Goal: Use online tool/utility: Utilize a website feature to perform a specific function

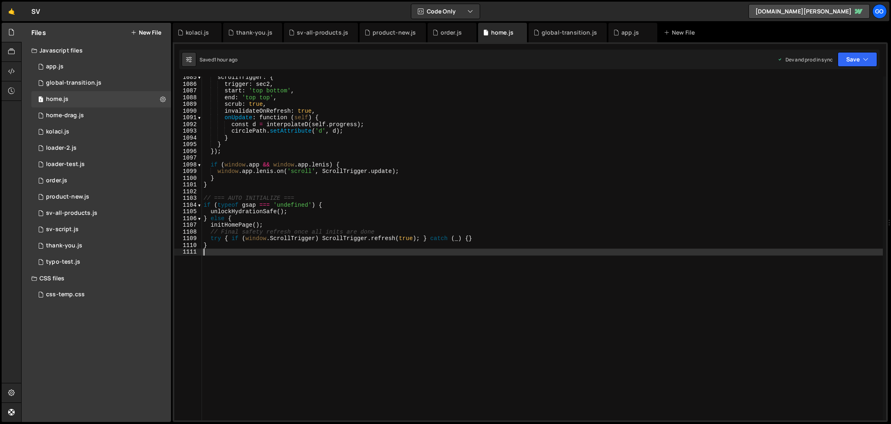
scroll to position [7288, 0]
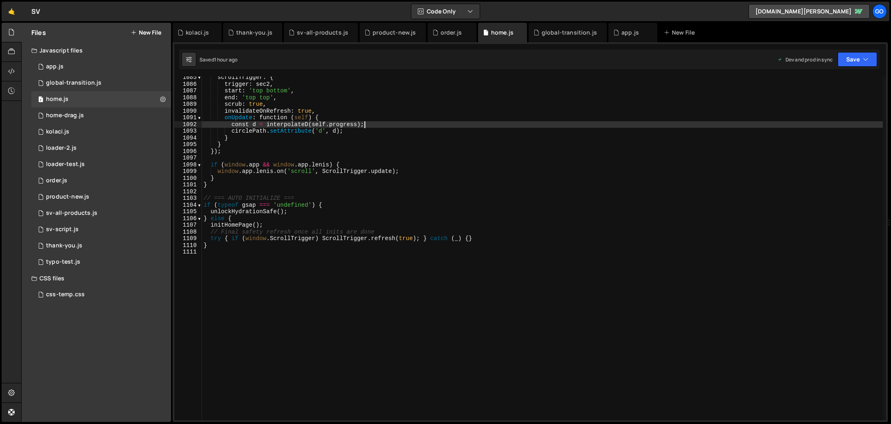
click at [382, 125] on div "scrollTrigger : { trigger : sec2 , start : 'top bottom' , end : 'top top' , scr…" at bounding box center [542, 253] width 681 height 358
type textarea "}"
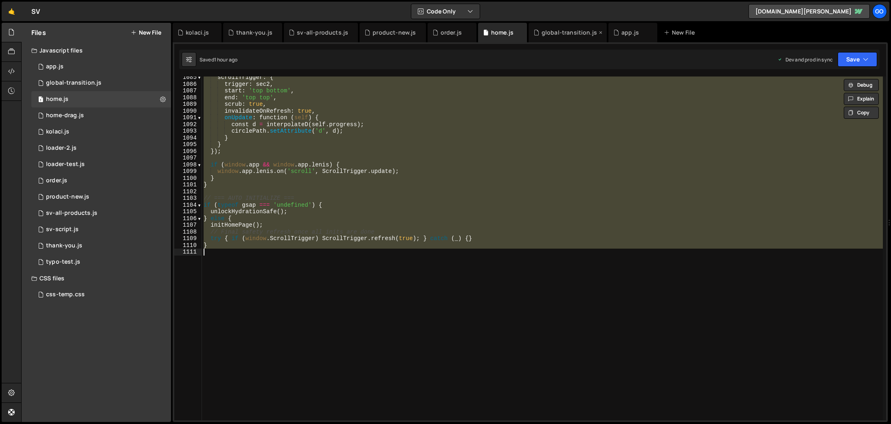
click at [558, 36] on div "global-transition.js" at bounding box center [569, 33] width 55 height 8
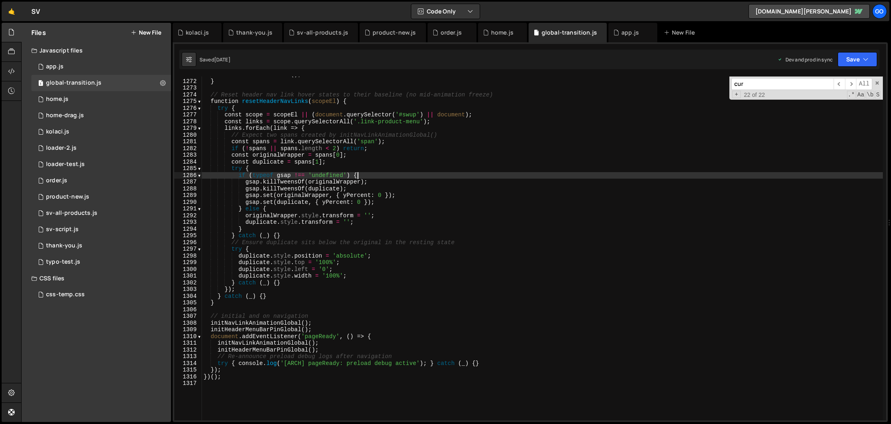
click at [533, 173] on div "initFixedHeaderScroll ( ) ; } // Reset header nav link hover states to their ba…" at bounding box center [542, 250] width 681 height 358
type textarea "})();"
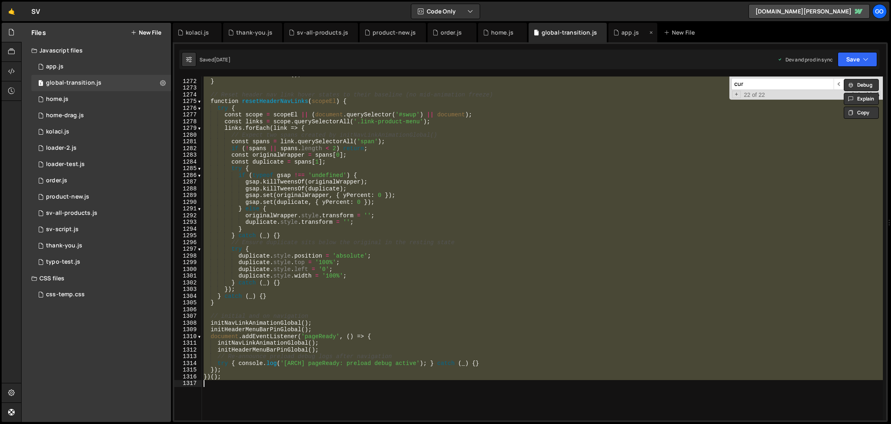
click at [622, 31] on div "app.js" at bounding box center [631, 33] width 18 height 8
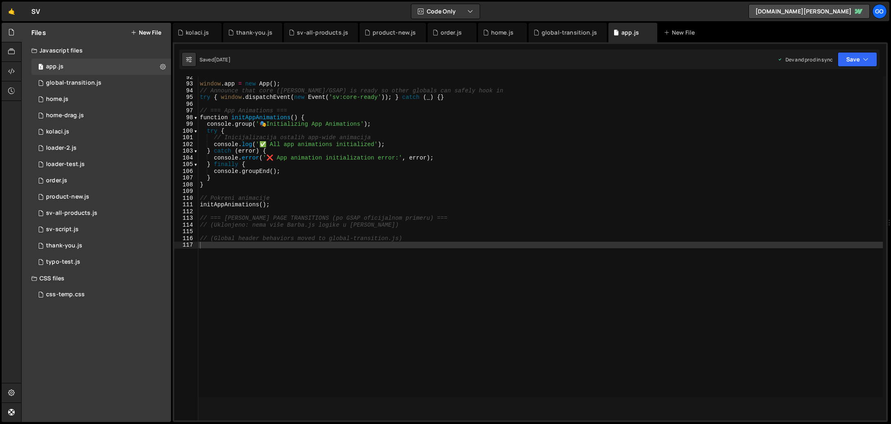
click at [555, 137] on div "window . app = new App ( ) ; // Announce that core ([PERSON_NAME]/GSAP) is read…" at bounding box center [557, 236] width 719 height 324
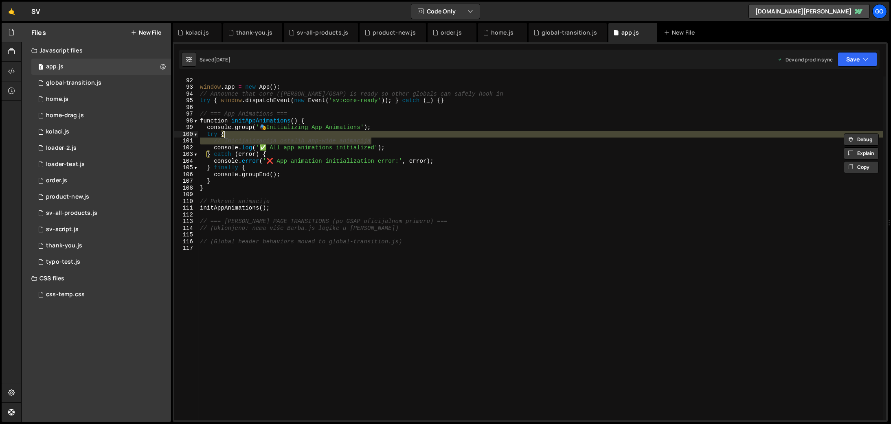
type textarea "// (Global header behaviors moved to global-transition.js)"
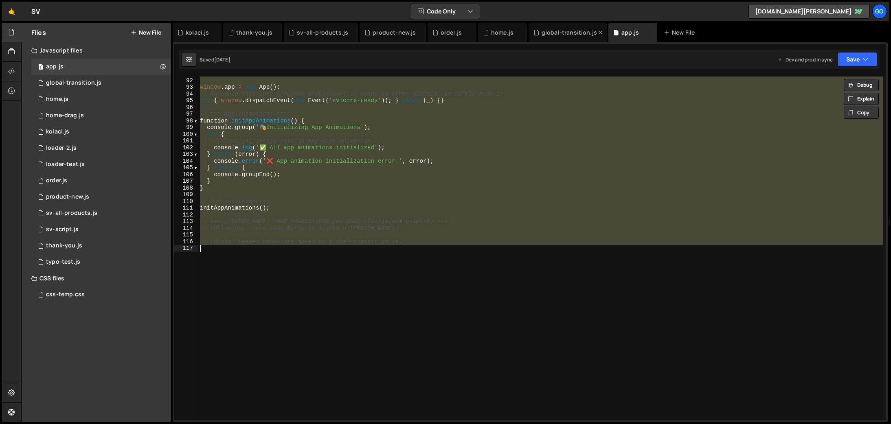
click at [558, 33] on div "global-transition.js" at bounding box center [569, 33] width 55 height 8
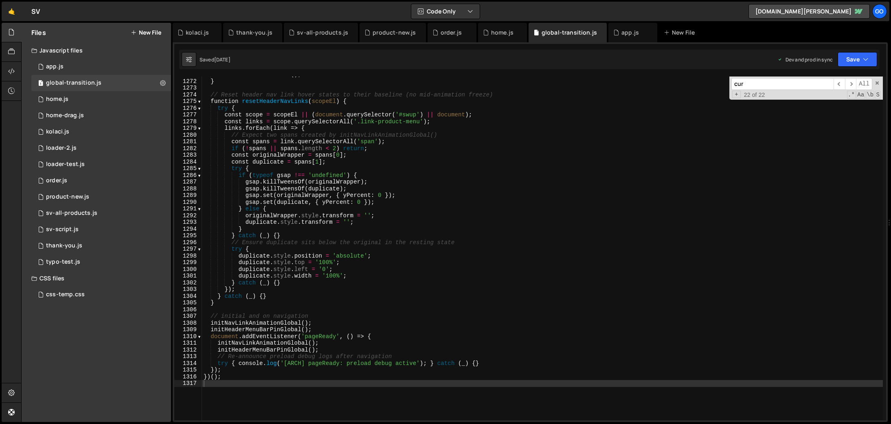
click at [519, 160] on div "initFixedHeaderScroll ( ) ; } // Reset header nav link hover states to their ba…" at bounding box center [542, 250] width 681 height 358
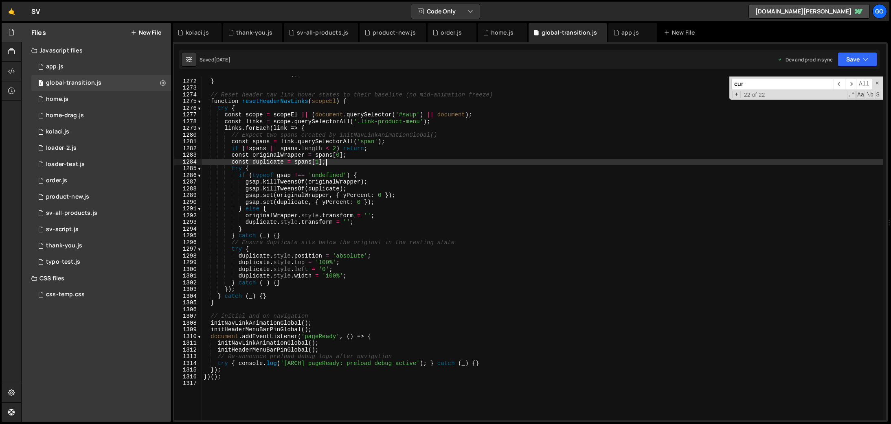
type textarea "})();"
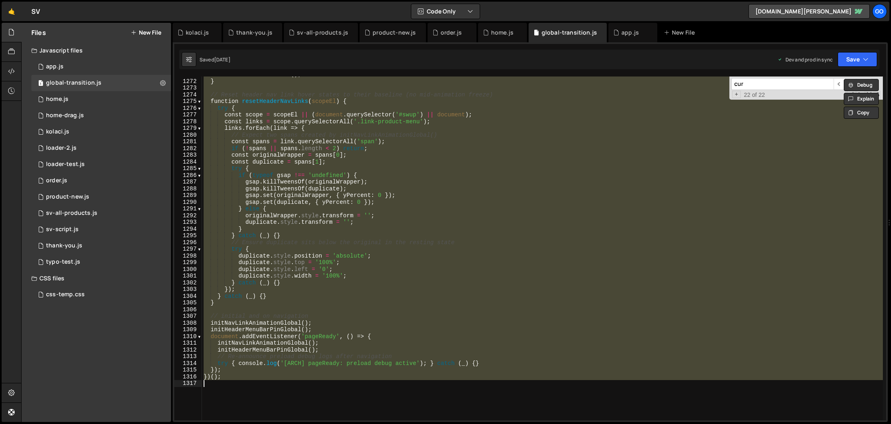
paste textarea
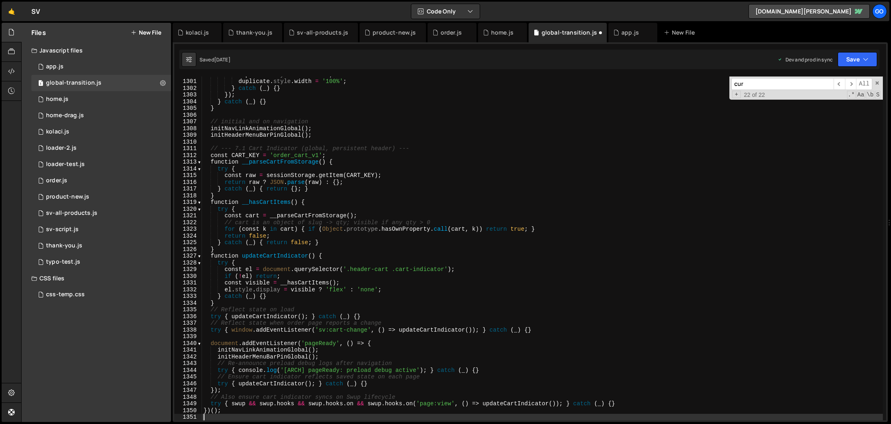
type textarea "// Also ensure cart indicator syncs on Swup lifecycle"
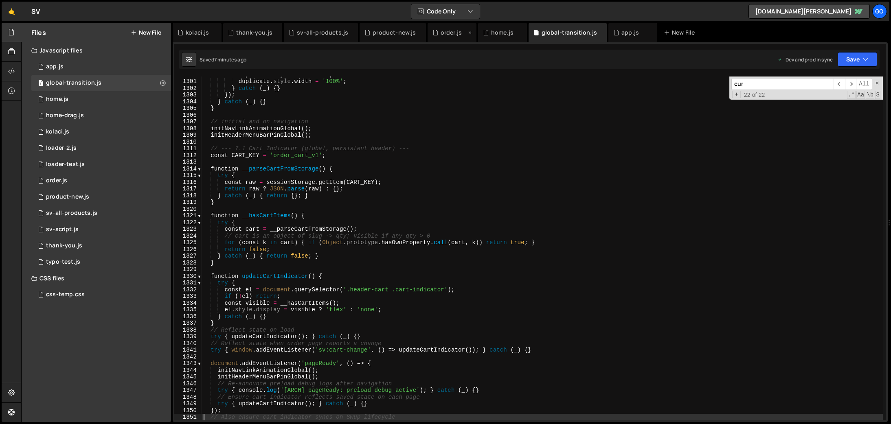
click at [441, 36] on div "order.js" at bounding box center [451, 33] width 21 height 8
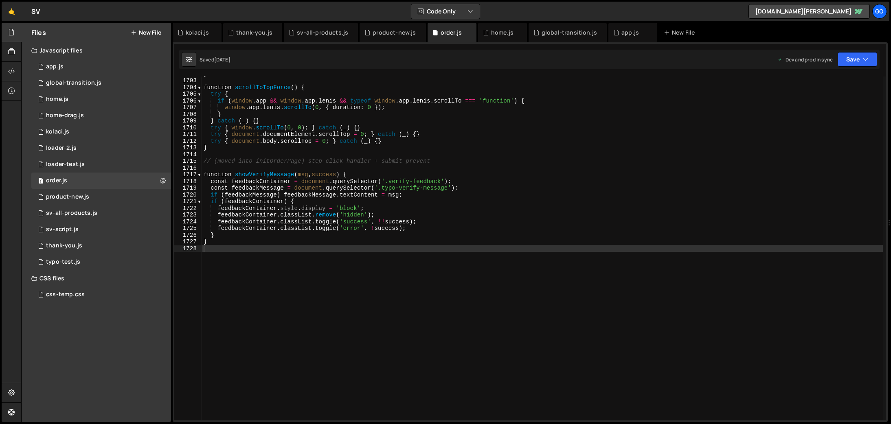
click at [414, 207] on div "} function scrollToTopForce ( ) { try { if ( window . app && window . app . [PE…" at bounding box center [542, 249] width 681 height 358
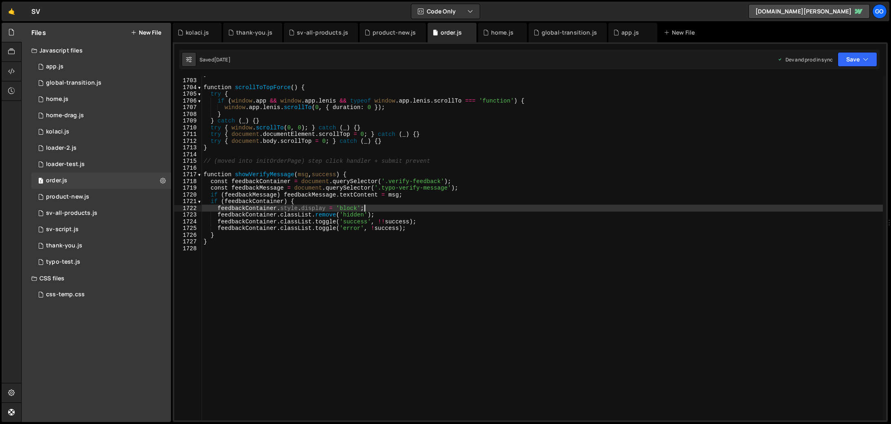
type textarea "}"
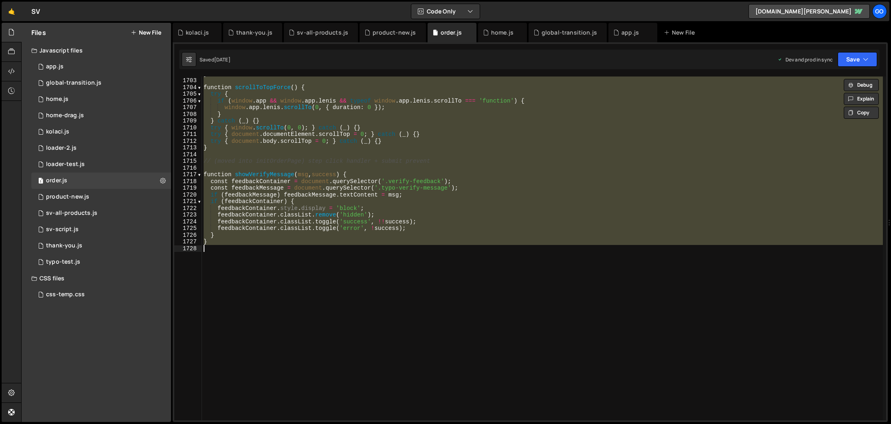
paste textarea
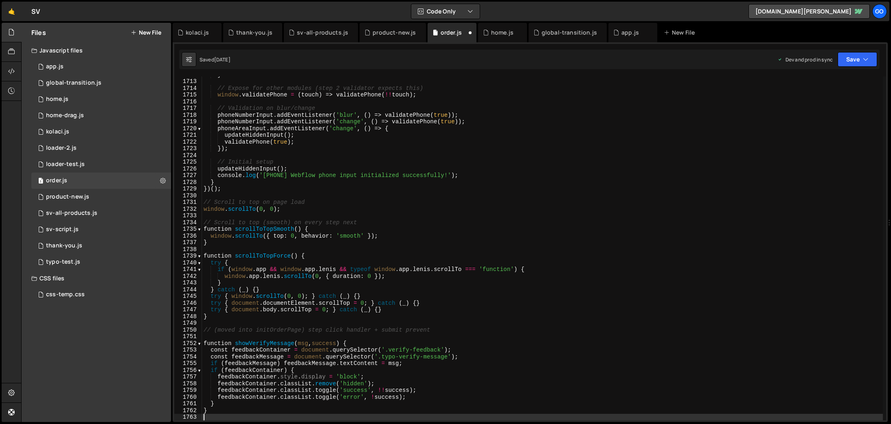
scroll to position [11505, 0]
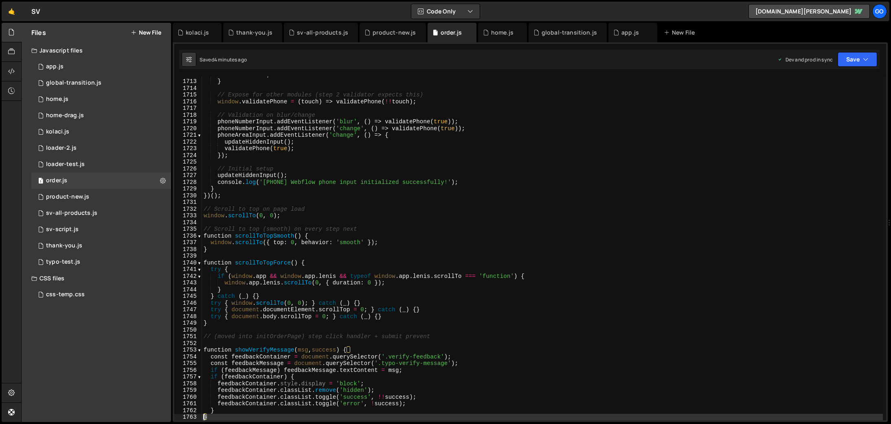
click at [354, 144] on div "return valid ; } // Expose for other modules (step 2 validator expects this) wi…" at bounding box center [542, 250] width 681 height 358
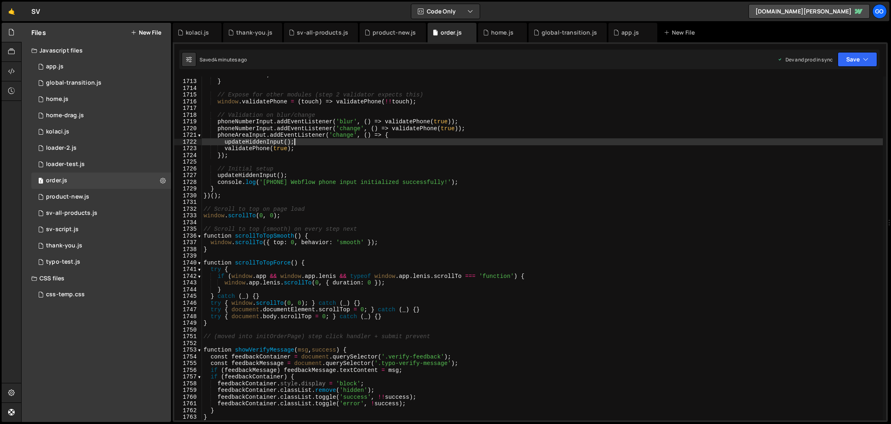
type textarea "}"
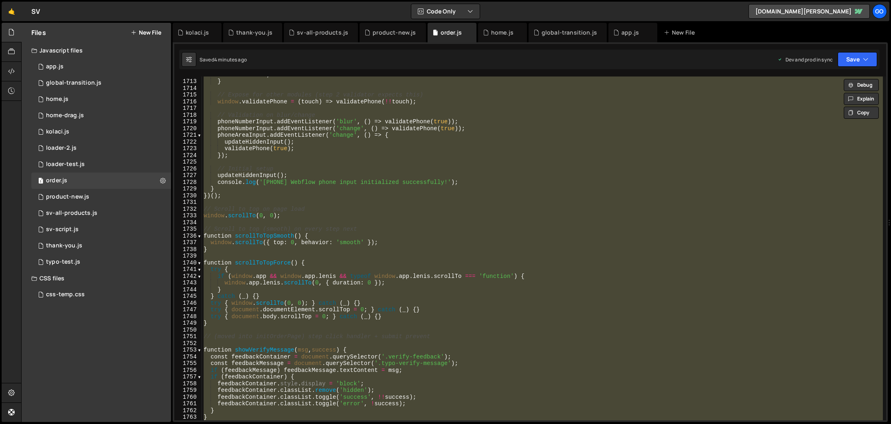
paste textarea
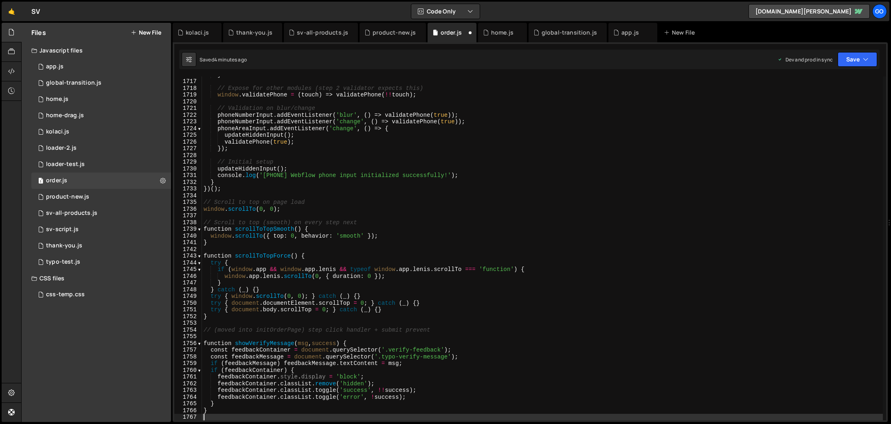
type textarea "}"
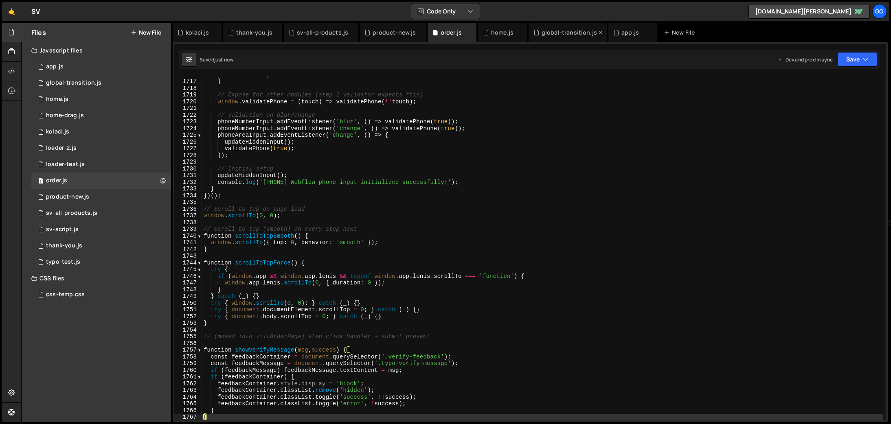
click at [542, 33] on div "global-transition.js" at bounding box center [569, 33] width 55 height 8
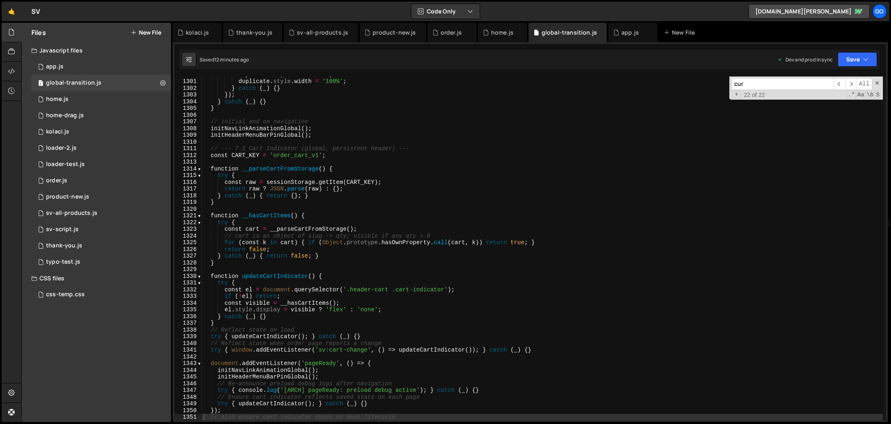
click at [522, 181] on div "duplicate . style . left = '0' ; duplicate . style . width = '100%' ; } catch (…" at bounding box center [542, 250] width 681 height 358
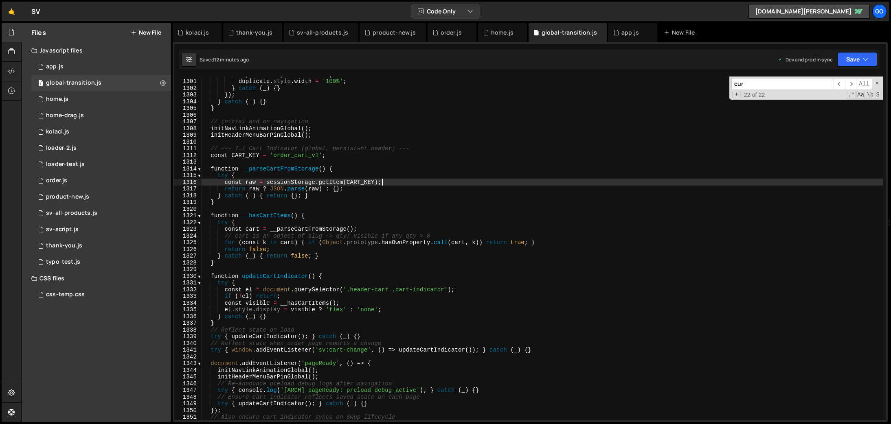
type textarea "})();"
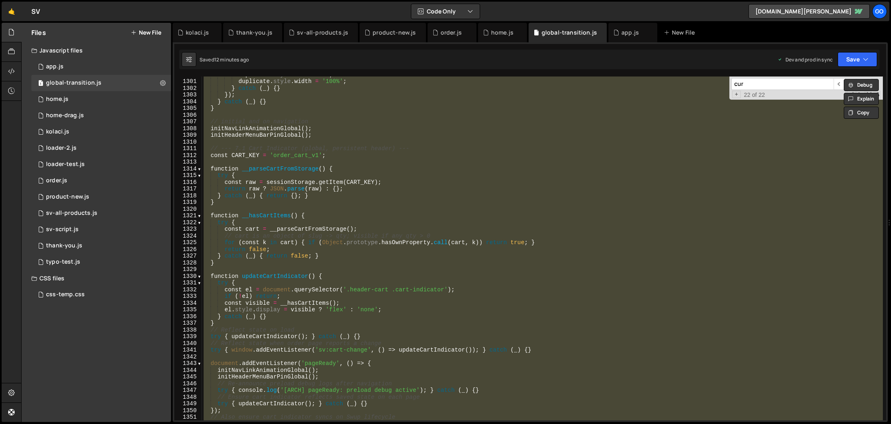
paste textarea
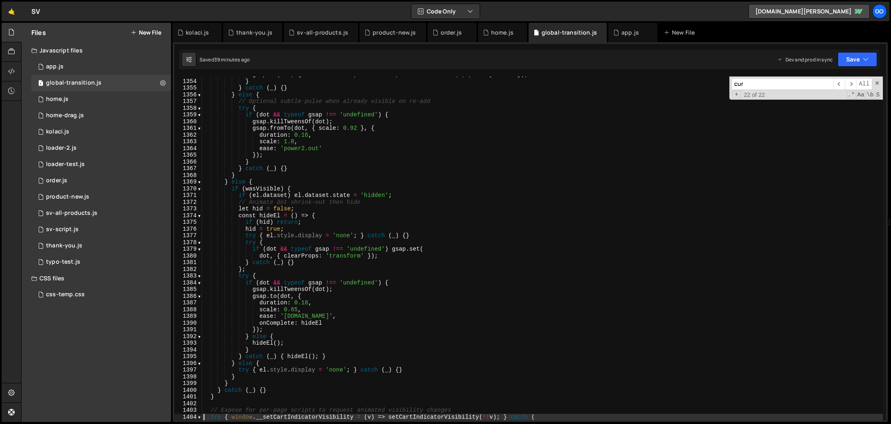
scroll to position [9093, 0]
click at [371, 156] on div "gsap . to ( dot , { duration : 0.22 , scale : 1.0 , ease : 'back.out(2)' , dela…" at bounding box center [542, 250] width 681 height 358
type textarea "});"
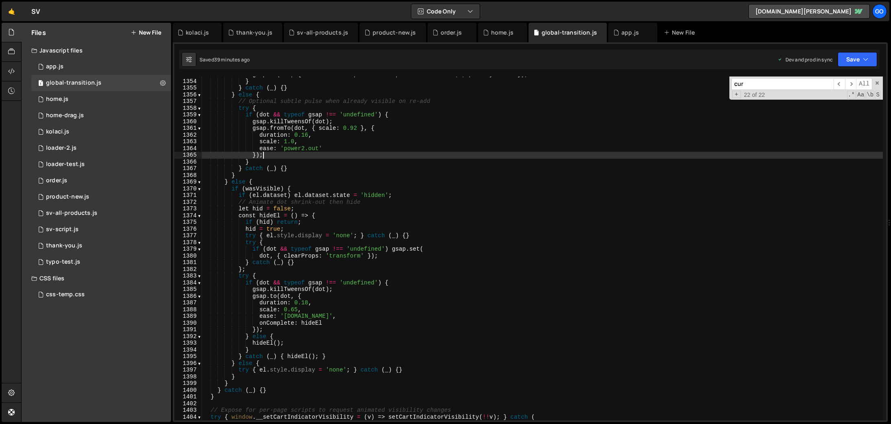
drag, startPoint x: 446, startPoint y: 36, endPoint x: 452, endPoint y: 84, distance: 47.6
click at [446, 36] on div "order.js" at bounding box center [451, 33] width 21 height 8
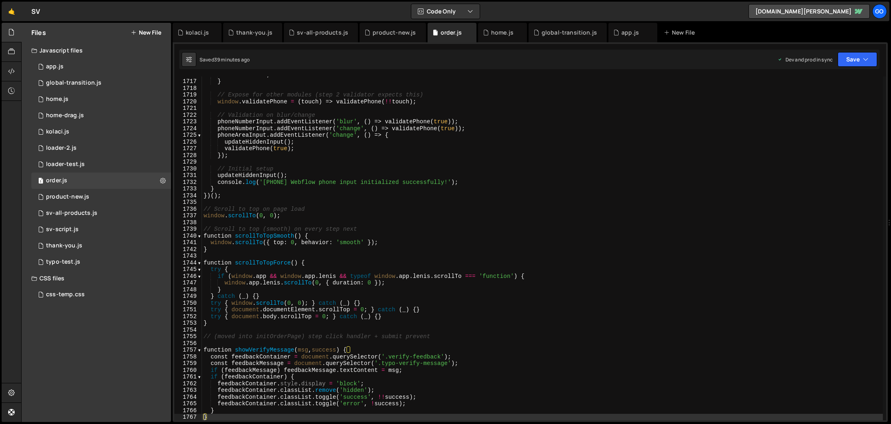
click at [444, 146] on div "return valid ; } // Expose for other modules (step 2 validator expects this) wi…" at bounding box center [542, 250] width 681 height 358
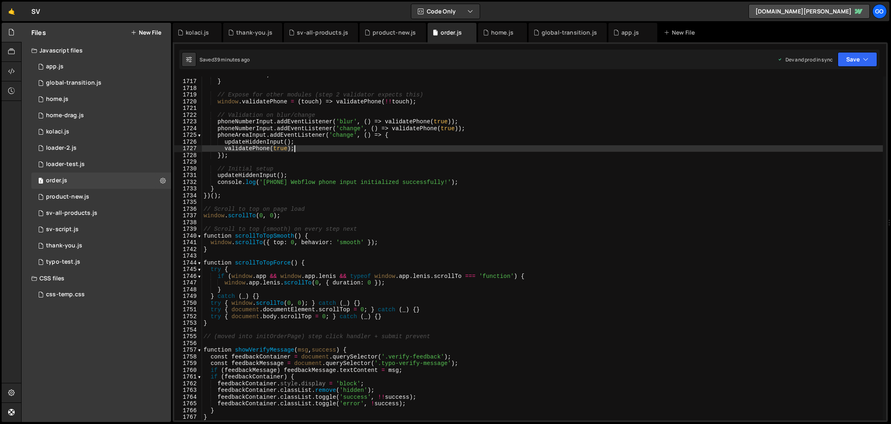
type textarea "}"
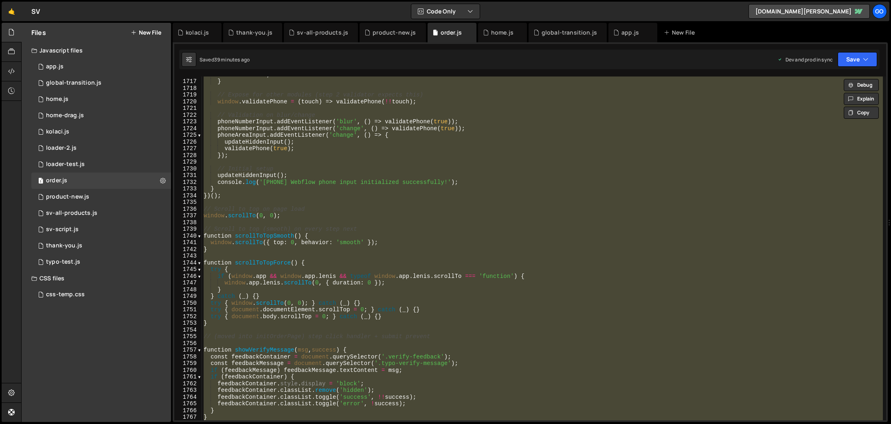
paste textarea
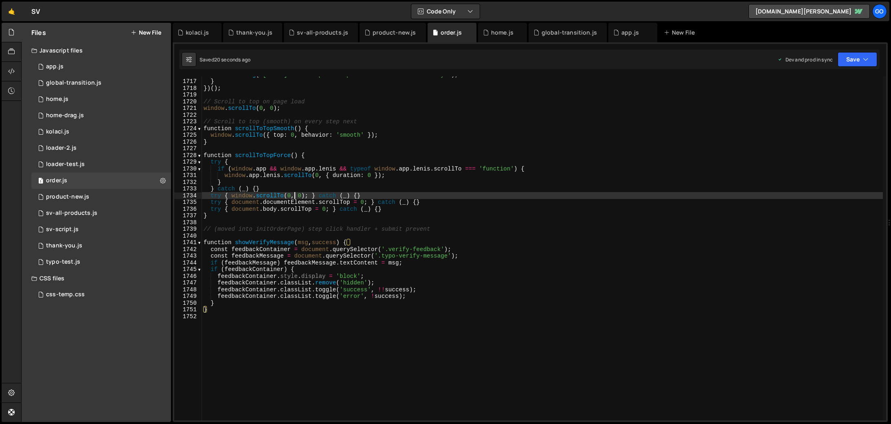
click at [294, 193] on div "console . log ( '[PHONE] Webflow phone input initialized successfully!' ) ; } }…" at bounding box center [542, 250] width 681 height 358
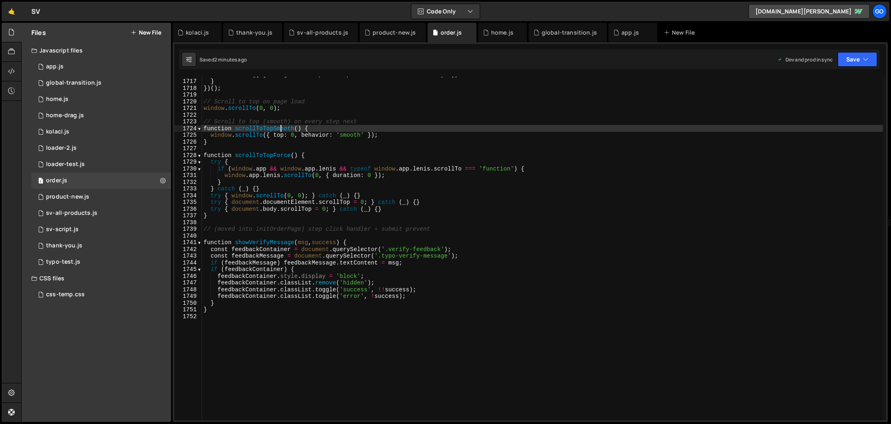
click at [279, 130] on div "console . log ( '[PHONE] Webflow phone input initialized successfully!' ) ; } }…" at bounding box center [542, 250] width 681 height 358
type textarea "}"
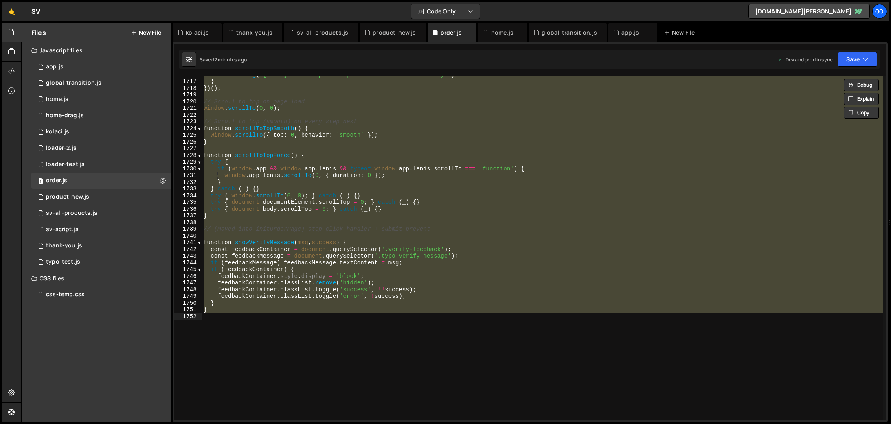
paste textarea
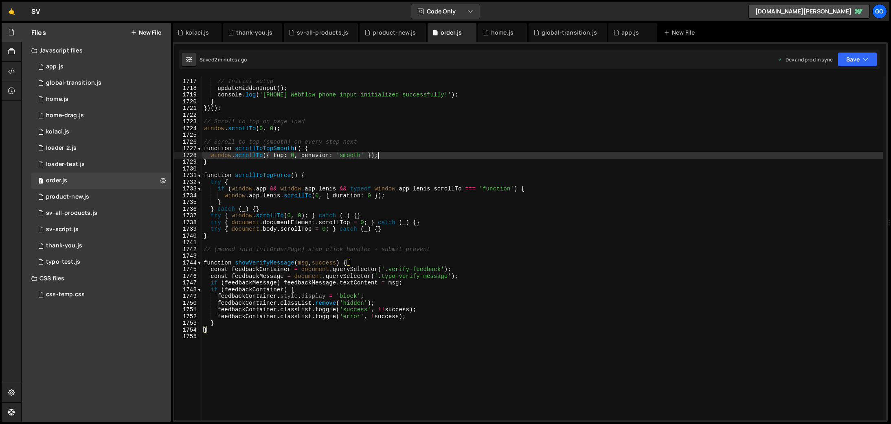
click at [425, 153] on div "// Initial setup updateHiddenInput ( ) ; console . log ( '[PHONE] Webflow phone…" at bounding box center [542, 250] width 681 height 358
type textarea "}"
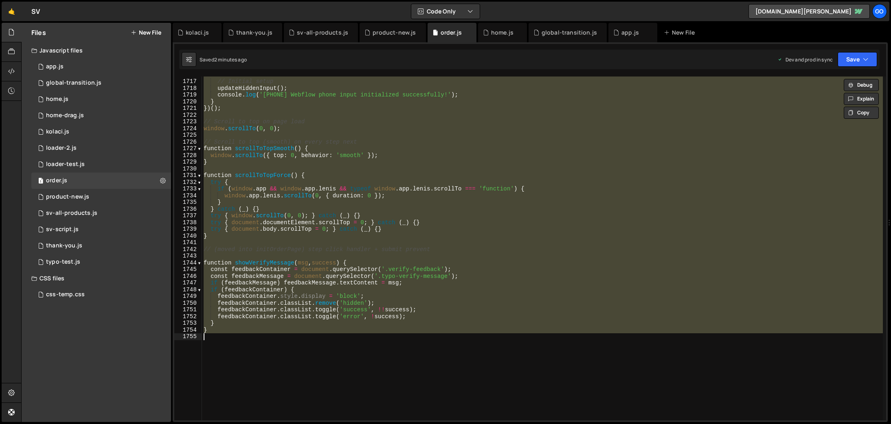
paste textarea
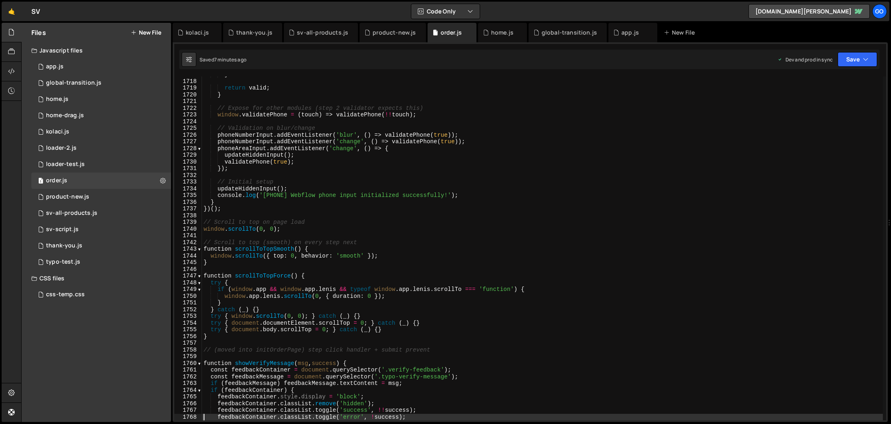
click at [378, 156] on div "} return valid ; } // Expose for other modules (step 2 validator expects this) …" at bounding box center [542, 250] width 681 height 358
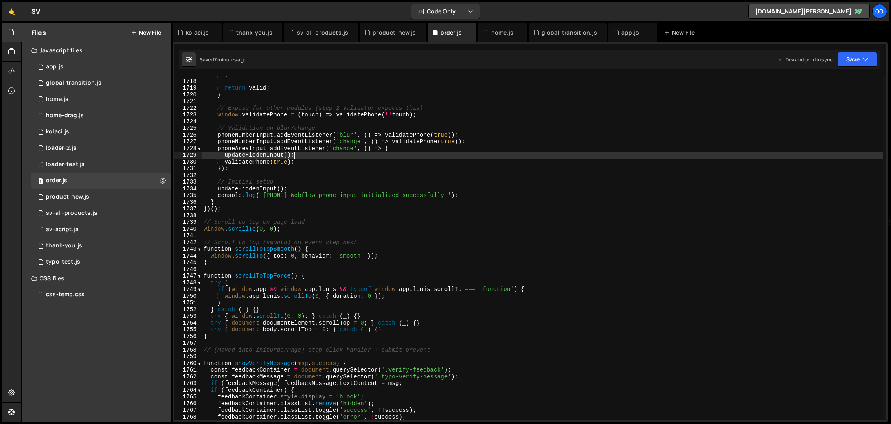
type textarea "}"
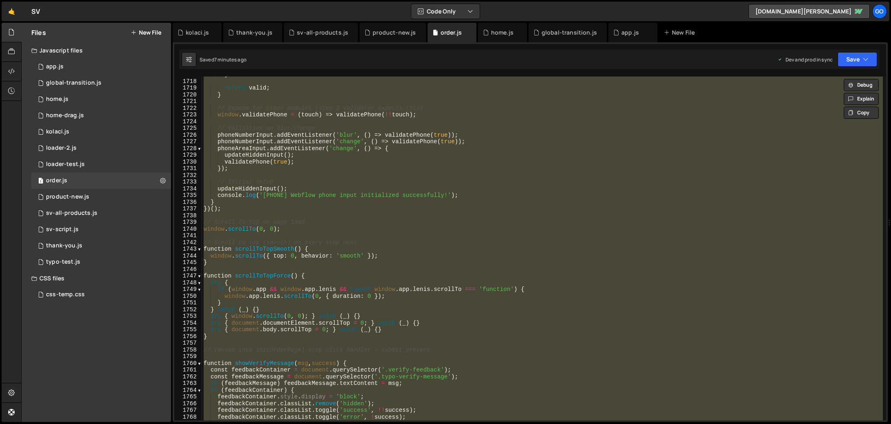
paste textarea
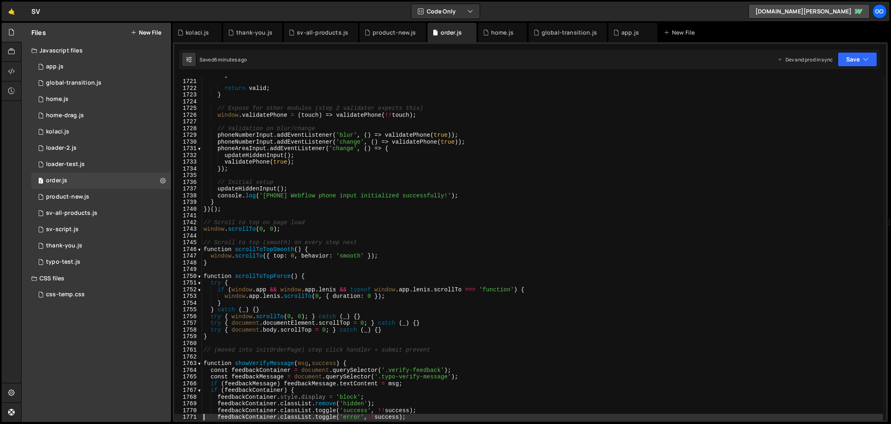
click at [432, 190] on div "} return valid ; } // Expose for other modules (step 2 validator expects this) …" at bounding box center [542, 250] width 681 height 358
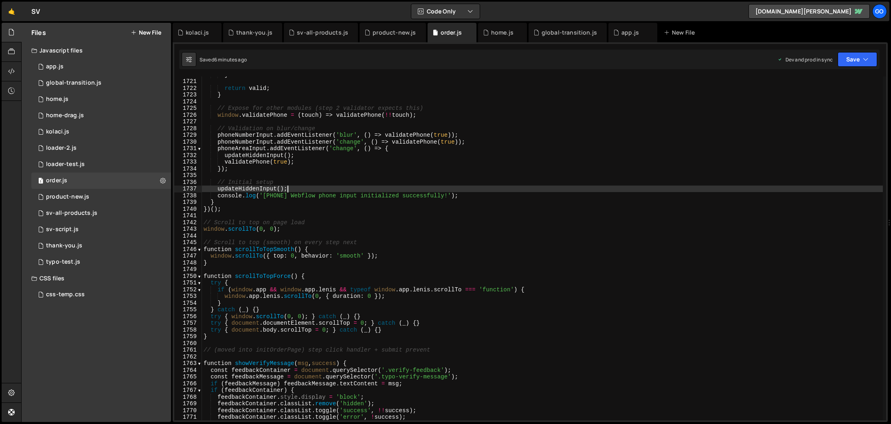
type textarea "}"
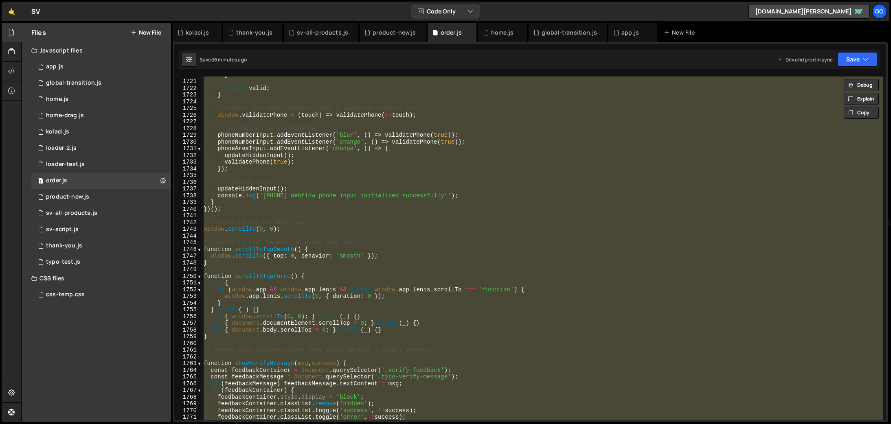
paste textarea
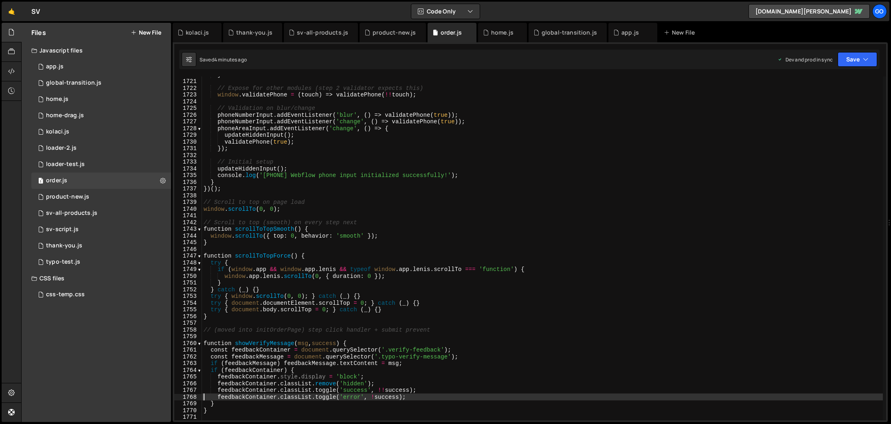
click at [343, 149] on div "} // Expose for other modules (step 2 validator expects this) window . validate…" at bounding box center [542, 250] width 681 height 358
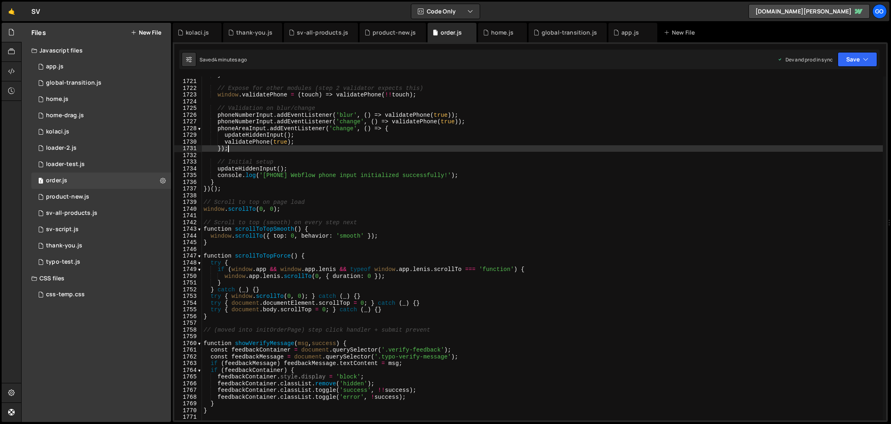
type textarea "}"
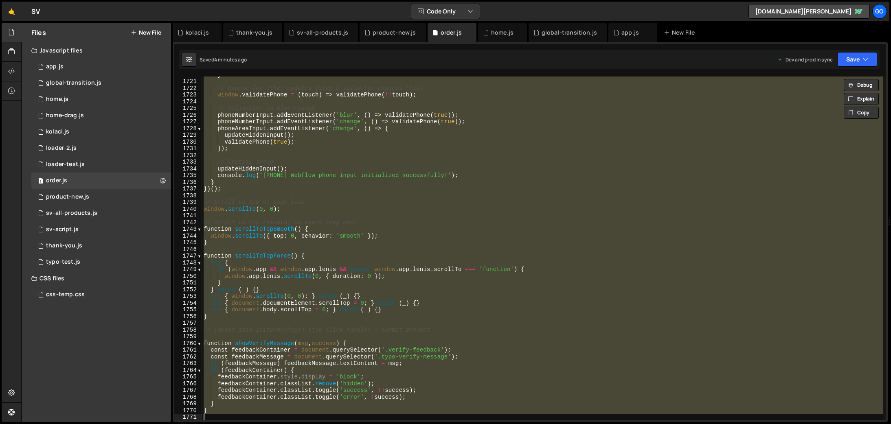
paste textarea
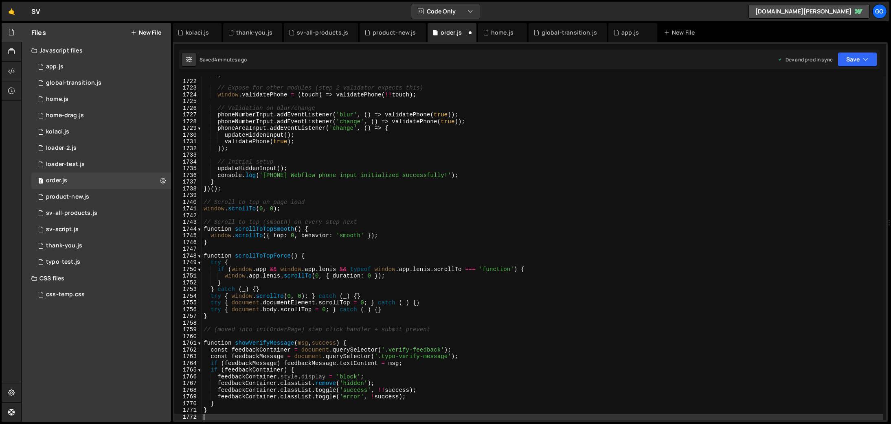
scroll to position [11566, 0]
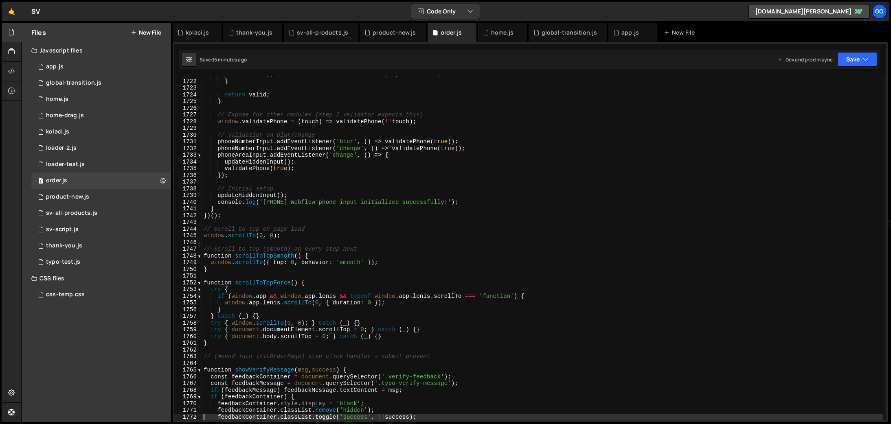
click at [401, 156] on div "console . log ( '[PHONE VALIDACIJA] Ispravan broj:' , fullNumber ) ; } return v…" at bounding box center [542, 250] width 681 height 358
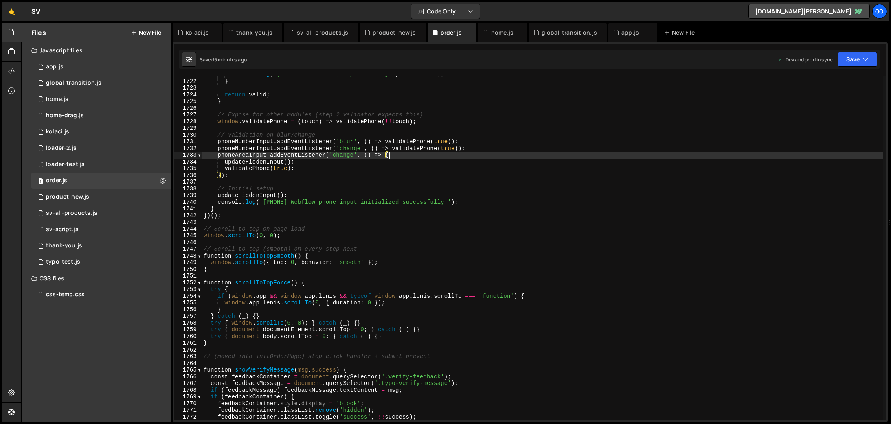
type textarea "}"
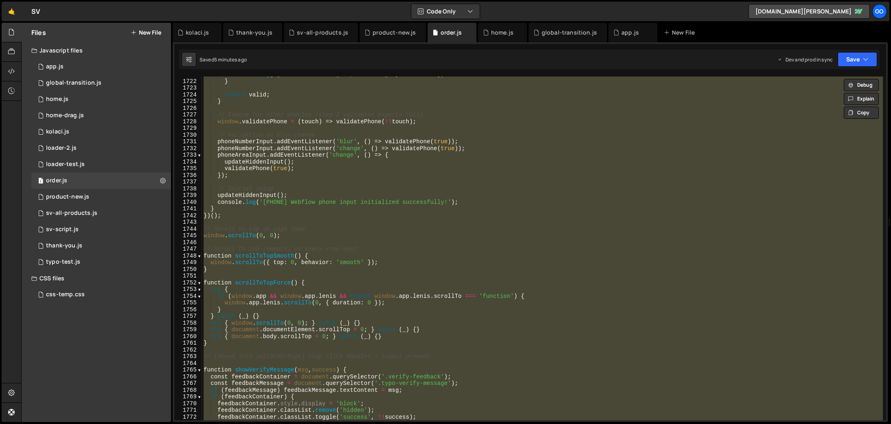
paste textarea
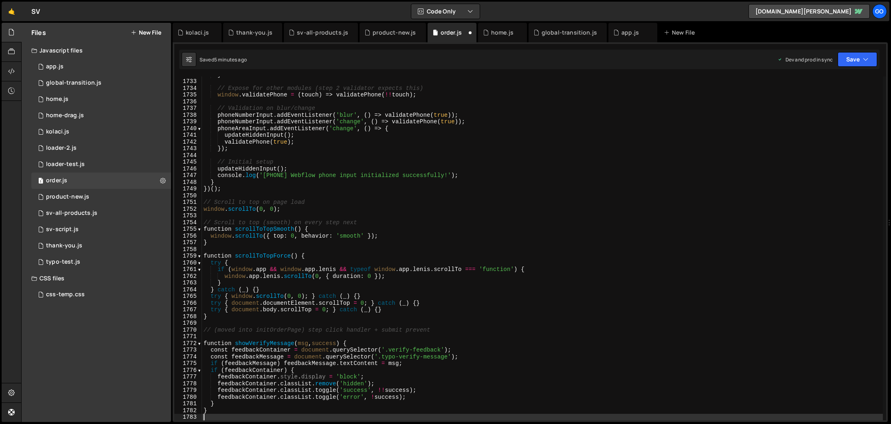
scroll to position [11640, 0]
type textarea "feedbackContainer.classList.remove('hidden');"
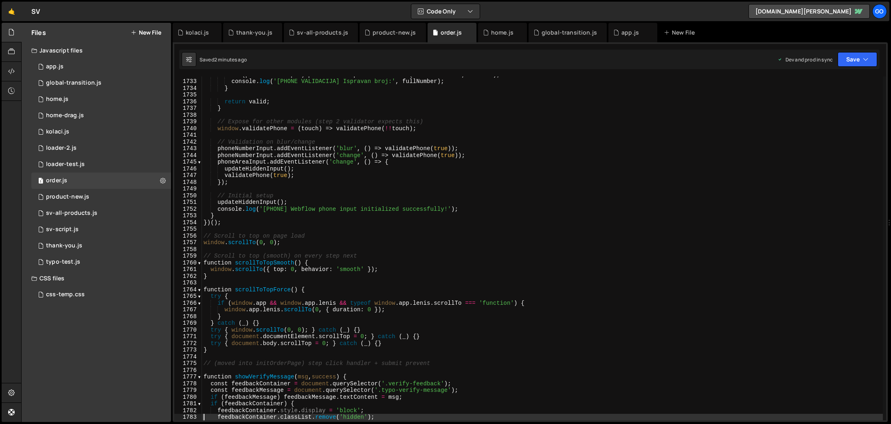
click at [347, 189] on div "if ( phoneNumberInput ) phoneNumberInput . setAttribute ( 'aria-invalid' , 'fal…" at bounding box center [542, 250] width 681 height 358
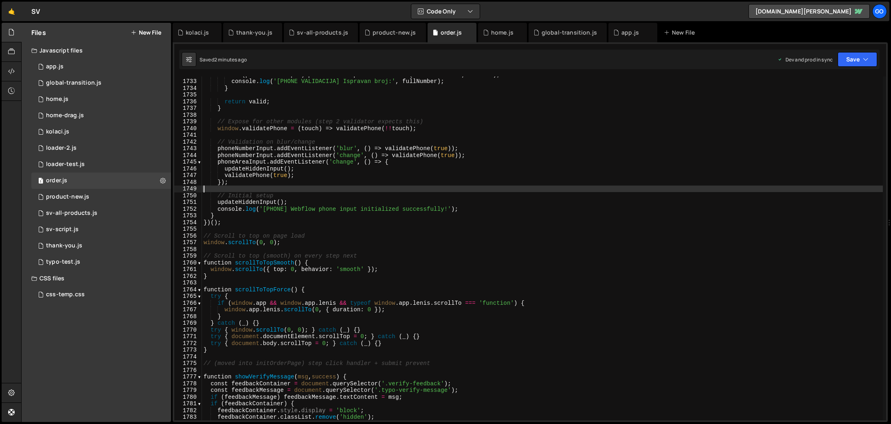
type textarea "}"
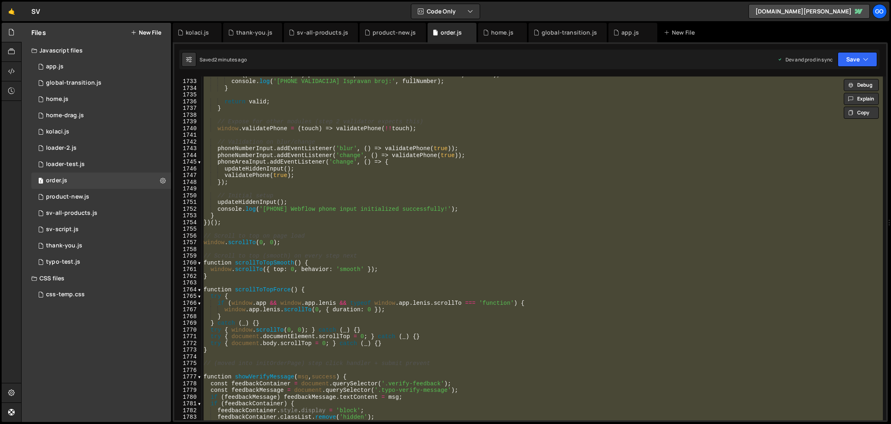
paste textarea
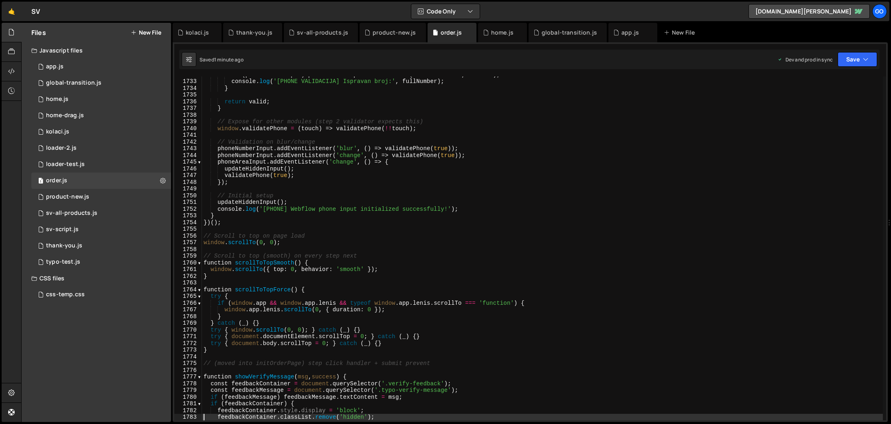
click at [319, 125] on div "if ( phoneNumberInput ) phoneNumberInput . setAttribute ( 'aria-invalid' , 'fal…" at bounding box center [542, 250] width 681 height 358
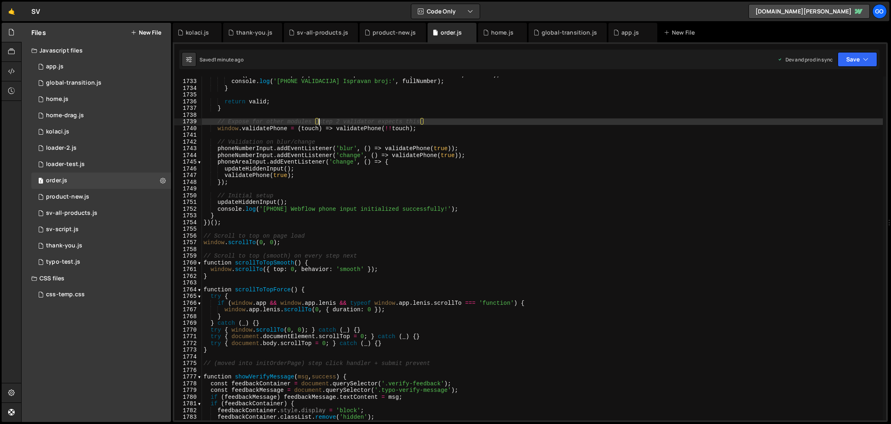
type textarea "}"
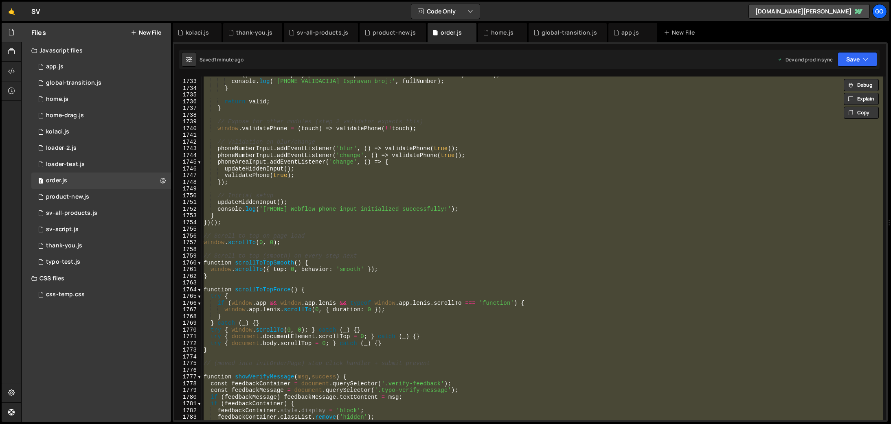
paste textarea
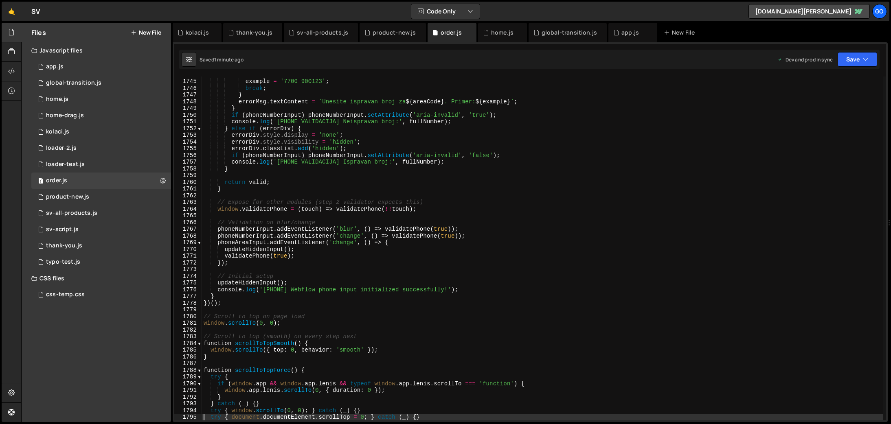
click at [331, 172] on div "case '+44' : example = '7700 900123' ; break ; } errorMsg . textContent = ` Une…" at bounding box center [542, 250] width 681 height 358
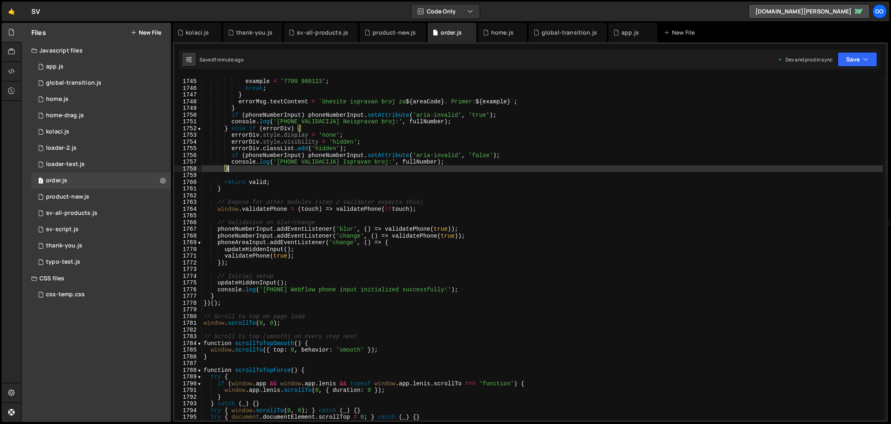
type textarea "}"
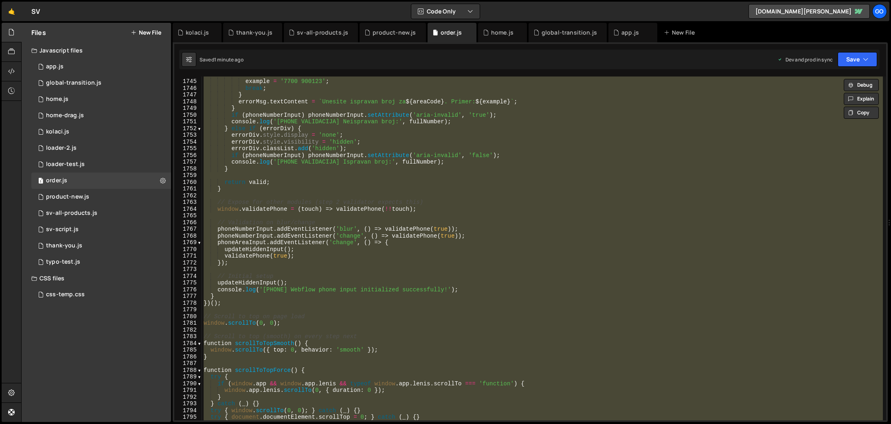
paste textarea
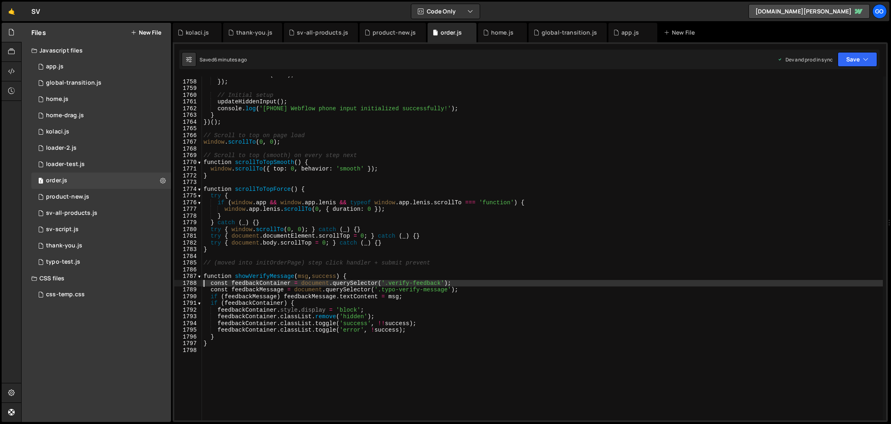
scroll to position [11807, 0]
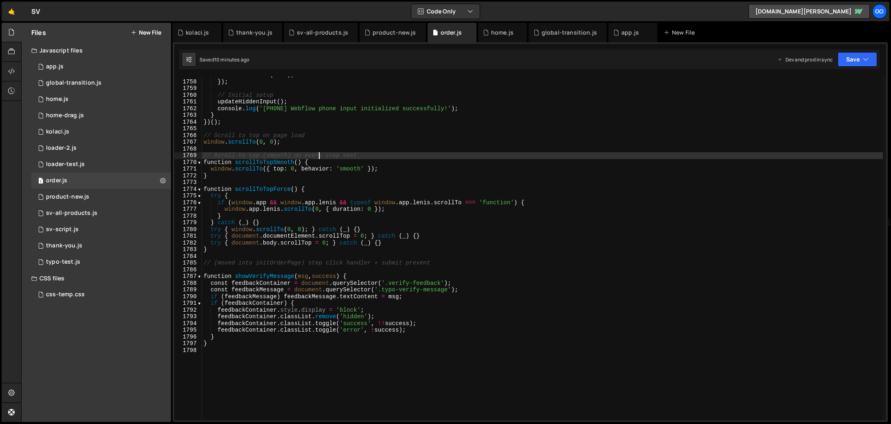
click at [319, 154] on div "validatePhone ( true ) ; }) ; // Initial setup updateHiddenInput ( ) ; console …" at bounding box center [542, 251] width 681 height 358
type textarea "}"
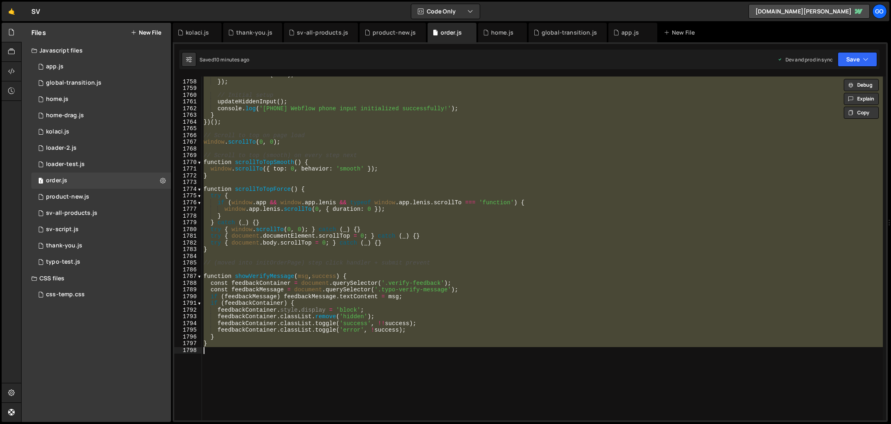
paste textarea
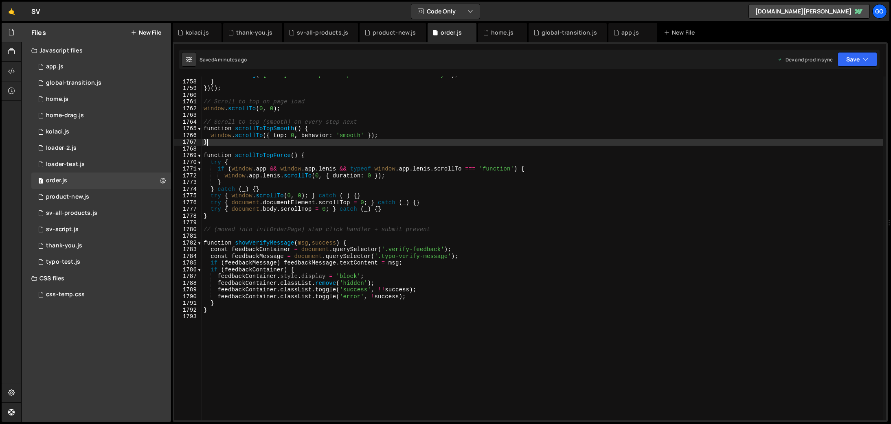
click at [387, 140] on div "console . log ( '[PHONE] Webflow phone input initialized successfully!' ) ; } }…" at bounding box center [542, 251] width 681 height 358
type textarea "}"
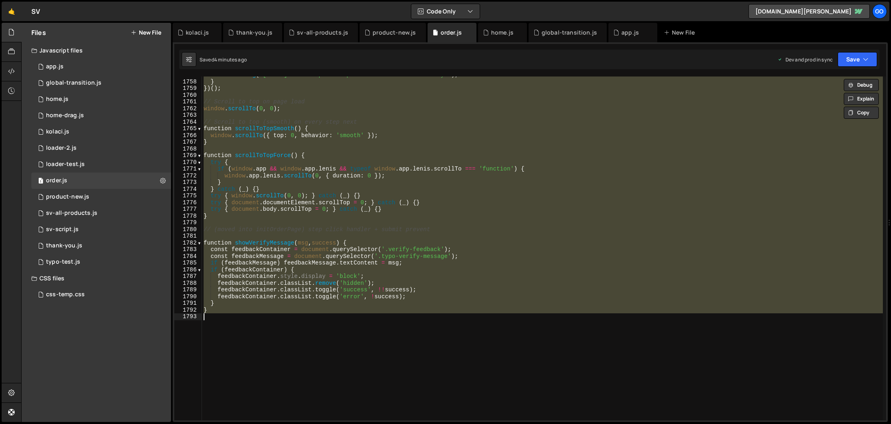
paste textarea
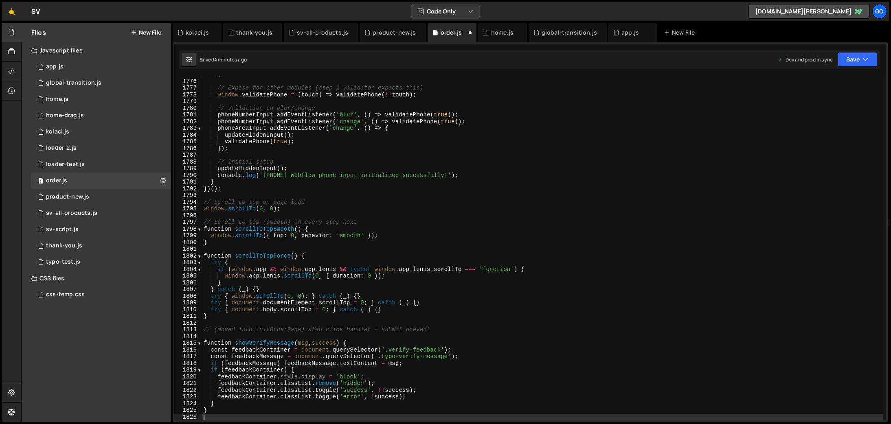
type textarea "const feedbackContainer = document.querySelector('.verify-feedback');"
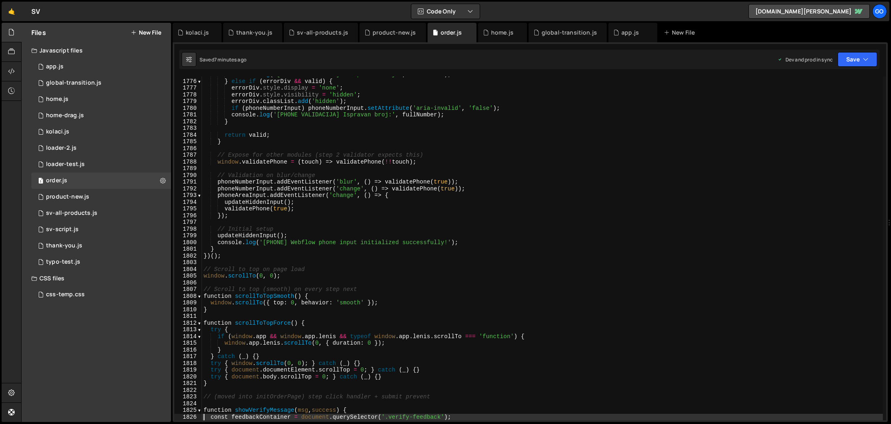
click at [399, 172] on div "console . log ( '[PHONE VALIDACIJA] Neispravan broj:' , fullNumber ) ; } else i…" at bounding box center [542, 250] width 681 height 358
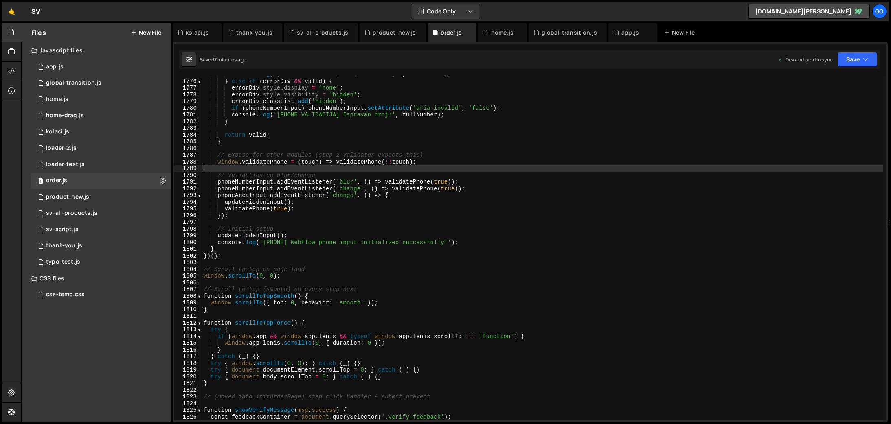
type textarea "}"
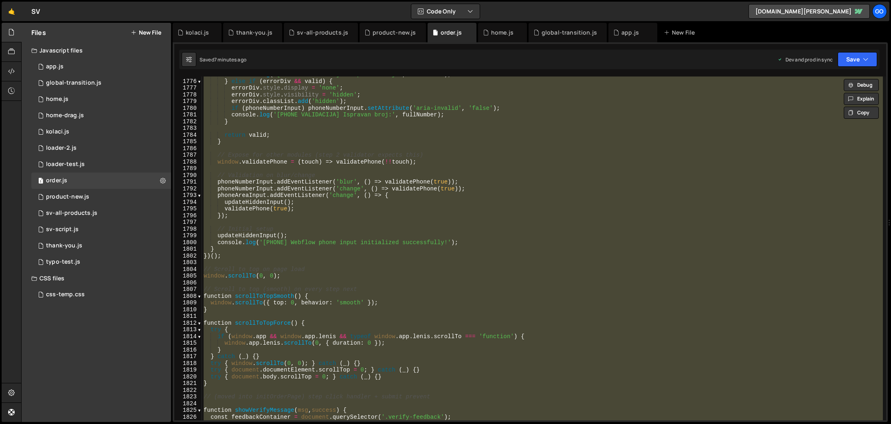
paste textarea
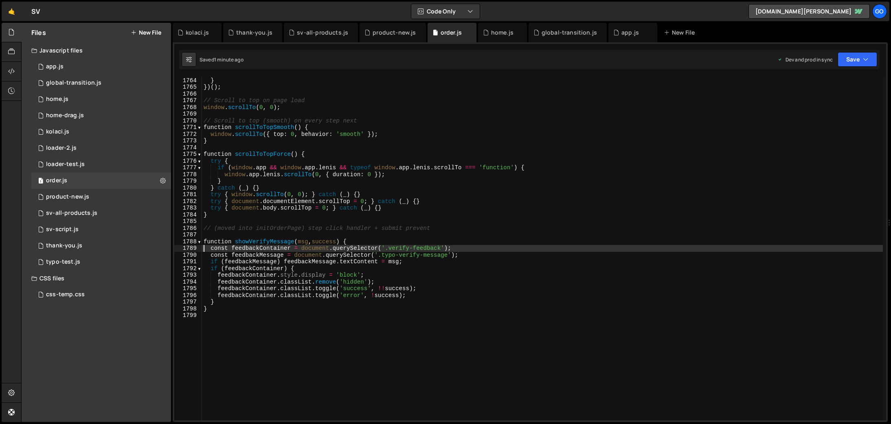
click at [307, 158] on div "console . log ( '[PHONE] Webflow phone input initialized successfully!' ) ; } }…" at bounding box center [542, 249] width 681 height 358
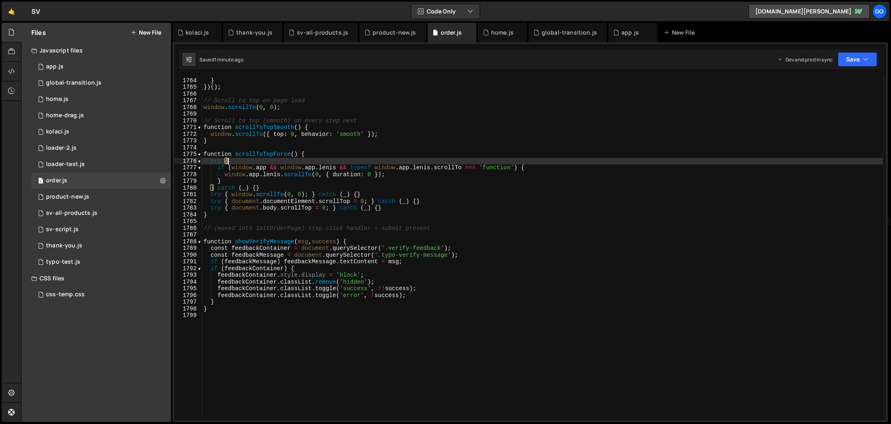
type textarea "}"
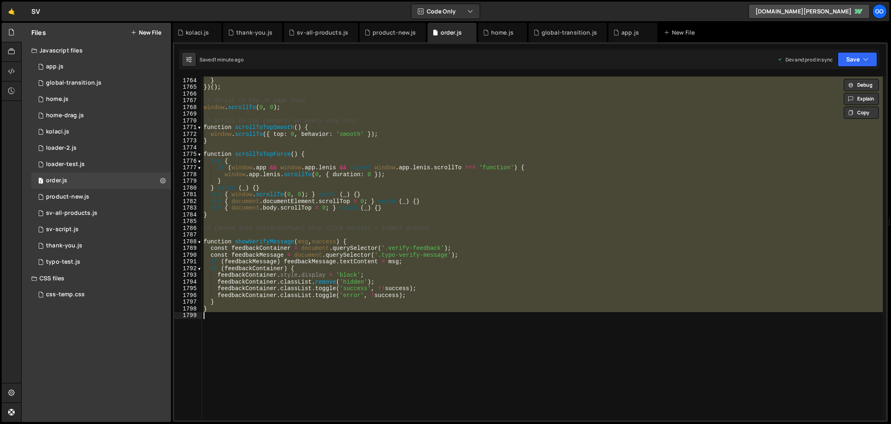
paste textarea
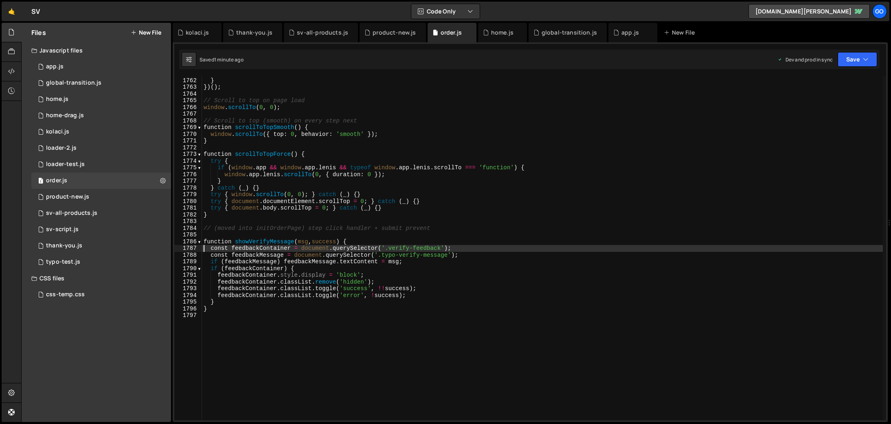
click at [326, 201] on div "console . log ( '[PHONE] Webflow phone input initialized successfully!' ) ; } }…" at bounding box center [542, 249] width 681 height 358
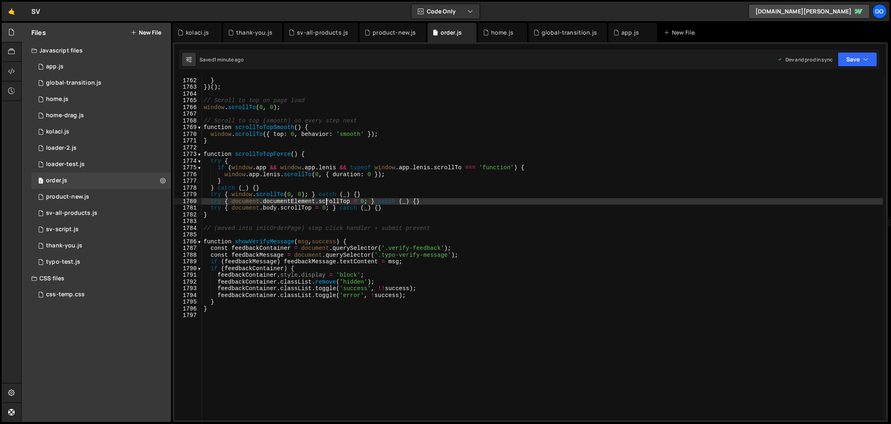
type textarea "}"
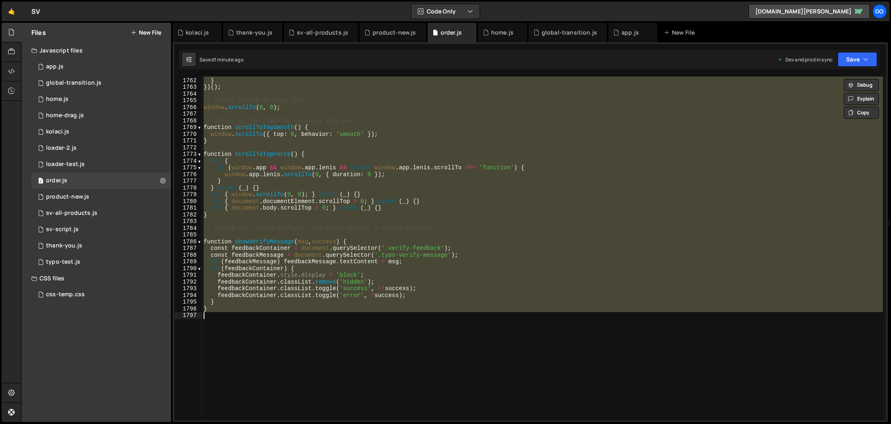
paste textarea
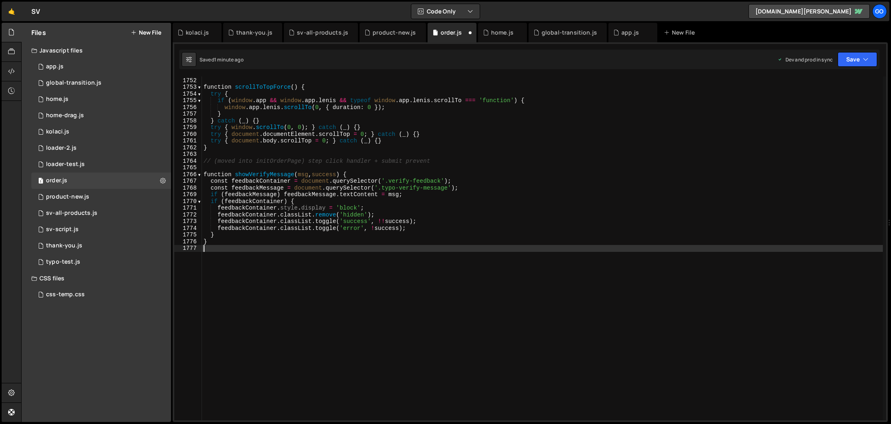
scroll to position [11769, 0]
type textarea "const feedbackContainer = document.querySelector('.verify-feedback');"
